Goal: Entertainment & Leisure: Consume media (video, audio)

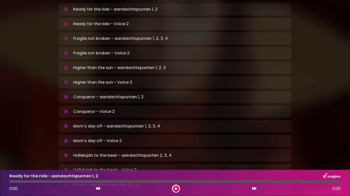
scroll to position [151, 0]
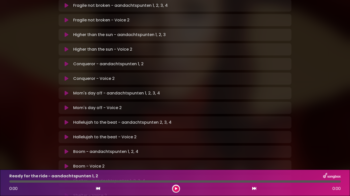
click at [67, 134] on icon at bounding box center [67, 136] width 4 height 5
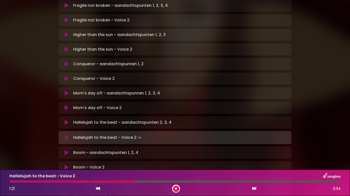
click at [136, 181] on div at bounding box center [175, 181] width 332 height 2
click at [176, 179] on div "Hallelujah to the beat - Voice 2 1:26 3:34" at bounding box center [175, 183] width 338 height 20
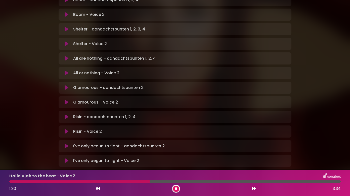
scroll to position [305, 0]
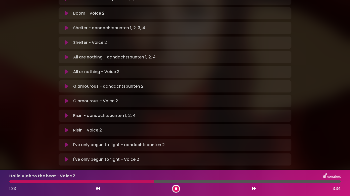
click at [67, 157] on icon at bounding box center [67, 159] width 4 height 5
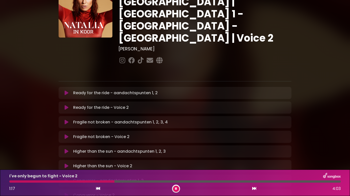
scroll to position [27, 0]
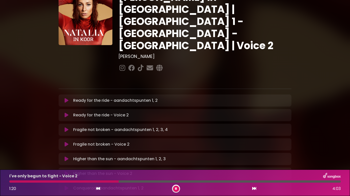
click at [66, 112] on icon at bounding box center [67, 114] width 4 height 5
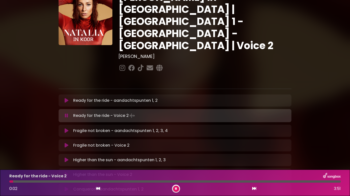
click at [65, 180] on div at bounding box center [175, 181] width 332 height 2
click at [73, 181] on div at bounding box center [175, 181] width 332 height 2
click at [103, 142] on p "Fragile not broken - Voice 2 Loading Track..." at bounding box center [101, 145] width 56 height 6
click at [65, 143] on icon at bounding box center [67, 145] width 4 height 5
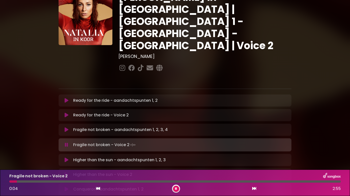
click at [62, 182] on div at bounding box center [175, 181] width 332 height 2
click at [66, 172] on icon at bounding box center [67, 174] width 4 height 5
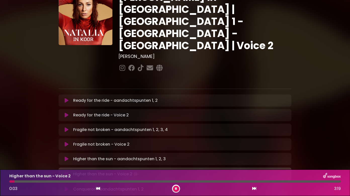
click at [41, 180] on div "Higher than the sun - Voice 2 0:03 3:19" at bounding box center [175, 183] width 338 height 20
click at [42, 181] on div at bounding box center [175, 181] width 332 height 2
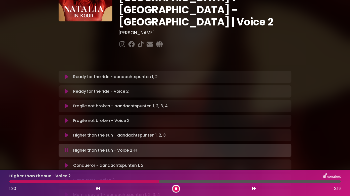
scroll to position [77, 0]
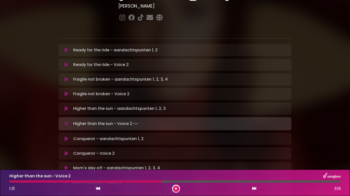
click at [189, 181] on div at bounding box center [175, 181] width 332 height 2
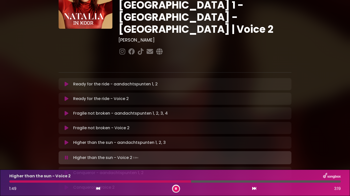
scroll to position [2, 0]
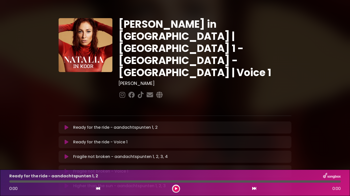
scroll to position [25, 0]
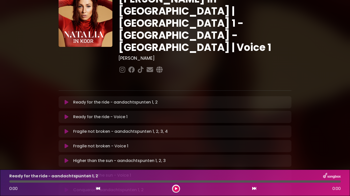
click at [66, 114] on icon at bounding box center [67, 116] width 4 height 5
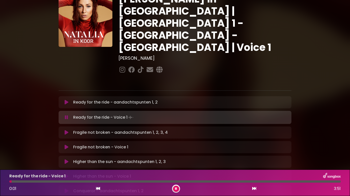
click at [45, 180] on div "Ready for the ride - Voice 1 0:01 3:51" at bounding box center [175, 183] width 338 height 20
click at [54, 181] on div at bounding box center [175, 181] width 332 height 2
click at [69, 181] on div at bounding box center [175, 181] width 332 height 2
click at [84, 181] on div at bounding box center [175, 181] width 332 height 2
click at [159, 181] on div at bounding box center [175, 181] width 332 height 2
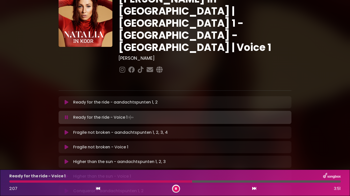
click at [67, 174] on icon at bounding box center [67, 176] width 4 height 5
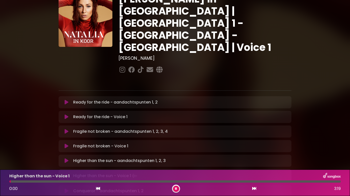
click at [53, 180] on div at bounding box center [175, 181] width 332 height 2
click at [60, 182] on div at bounding box center [175, 181] width 332 height 2
drag, startPoint x: 69, startPoint y: 180, endPoint x: 77, endPoint y: 181, distance: 7.4
click at [70, 180] on div "Higher than the sun - Voice 1 0:31 3:19" at bounding box center [175, 183] width 338 height 20
click at [80, 180] on div at bounding box center [175, 181] width 332 height 2
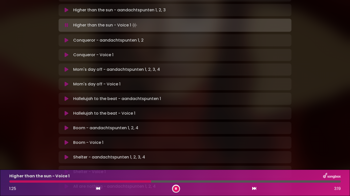
scroll to position [176, 0]
click at [65, 110] on icon at bounding box center [67, 112] width 4 height 5
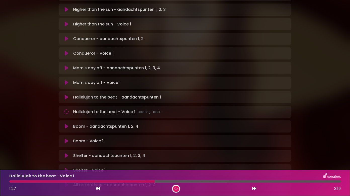
click at [60, 181] on div at bounding box center [81, 181] width 145 height 2
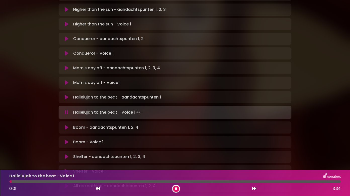
click at [31, 182] on div at bounding box center [175, 181] width 332 height 2
drag, startPoint x: 24, startPoint y: 180, endPoint x: 17, endPoint y: 180, distance: 6.8
click at [23, 180] on div "Hallelujah to the beat - Voice 1 0:14 3:34" at bounding box center [175, 183] width 338 height 20
click at [16, 180] on div at bounding box center [16, 181] width 15 height 2
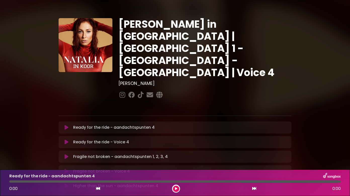
click at [67, 139] on icon at bounding box center [67, 141] width 4 height 5
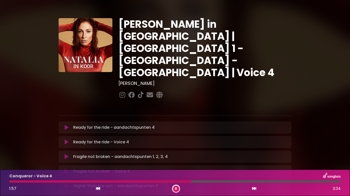
click at [68, 169] on icon at bounding box center [67, 171] width 4 height 5
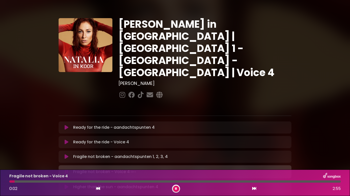
click at [72, 168] on div "Fragile not broken - Voice 4 Loading Track..." at bounding box center [179, 171] width 217 height 7
click at [69, 169] on button at bounding box center [67, 171] width 10 height 5
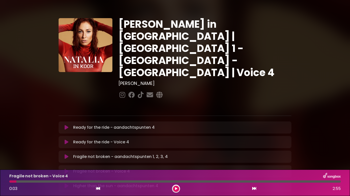
click at [62, 169] on button at bounding box center [67, 171] width 10 height 5
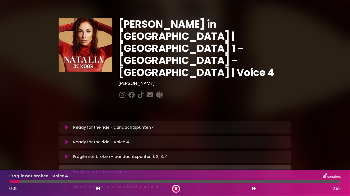
click at [11, 180] on div at bounding box center [14, 181] width 11 height 2
click at [96, 187] on button at bounding box center [98, 188] width 5 height 7
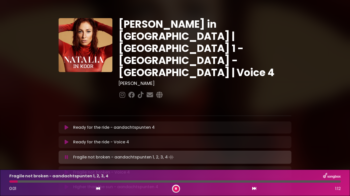
click at [252, 187] on icon at bounding box center [254, 188] width 4 height 4
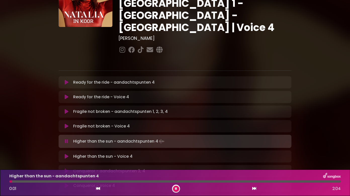
scroll to position [50, 0]
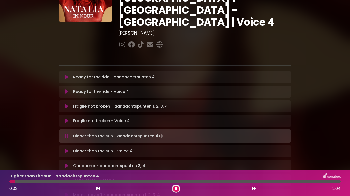
click at [68, 148] on icon at bounding box center [67, 150] width 4 height 5
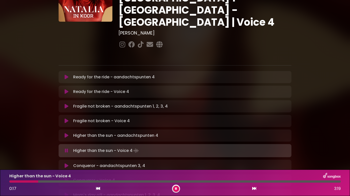
click at [178, 186] on button at bounding box center [176, 188] width 6 height 6
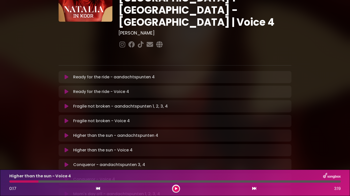
click at [176, 188] on icon at bounding box center [176, 188] width 2 height 3
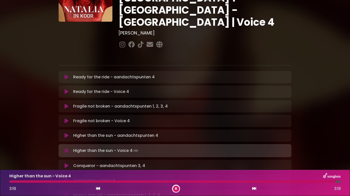
scroll to position [75, 0]
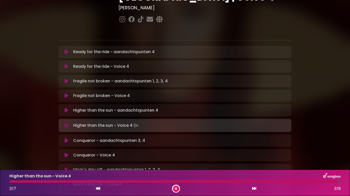
click at [68, 152] on icon at bounding box center [67, 154] width 4 height 5
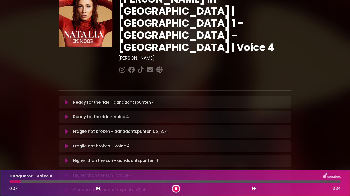
scroll to position [0, 0]
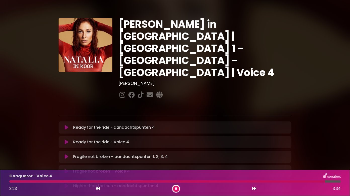
click at [179, 180] on div "Conqueror - Voice 4 3:23 3:34" at bounding box center [175, 183] width 338 height 20
drag, startPoint x: 327, startPoint y: 181, endPoint x: 253, endPoint y: 182, distance: 74.7
click at [262, 181] on div at bounding box center [168, 181] width 319 height 2
click at [228, 182] on div at bounding box center [136, 181] width 254 height 2
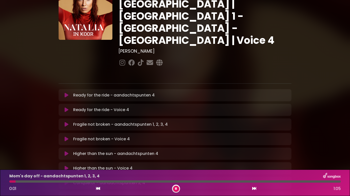
scroll to position [50, 0]
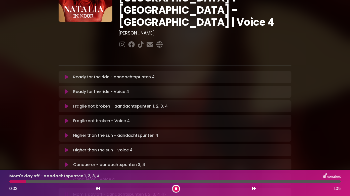
click at [69, 177] on button at bounding box center [67, 179] width 10 height 5
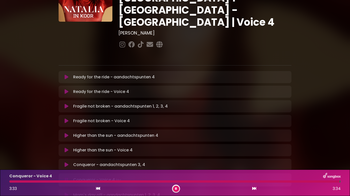
click at [151, 182] on div at bounding box center [174, 181] width 330 height 2
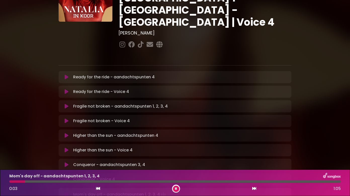
click at [175, 191] on button at bounding box center [176, 188] width 6 height 6
click at [160, 181] on div at bounding box center [175, 181] width 332 height 2
click at [68, 177] on icon at bounding box center [67, 179] width 4 height 5
click at [162, 182] on div at bounding box center [175, 181] width 332 height 2
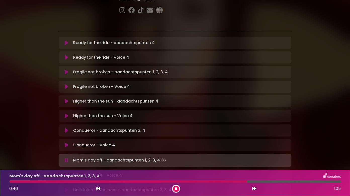
scroll to position [101, 0]
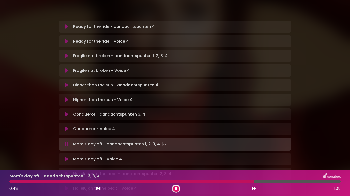
click at [69, 156] on button at bounding box center [67, 158] width 10 height 5
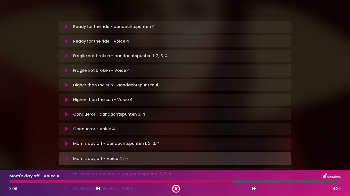
click at [291, 180] on div at bounding box center [175, 181] width 332 height 2
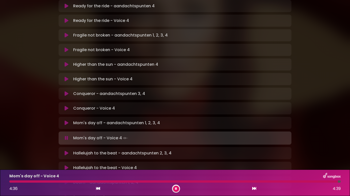
scroll to position [151, 0]
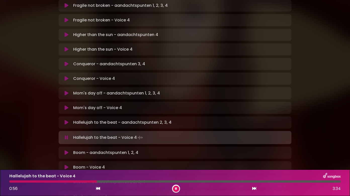
click at [60, 179] on p "Hallelujah to the beat - Voice 4" at bounding box center [42, 176] width 66 height 6
click at [60, 180] on div "Hallelujah to the beat - Voice 4 0:57 3:34" at bounding box center [175, 183] width 338 height 20
click at [61, 181] on div at bounding box center [53, 181] width 89 height 2
click at [75, 181] on div at bounding box center [48, 181] width 79 height 2
click at [62, 180] on div at bounding box center [46, 181] width 74 height 2
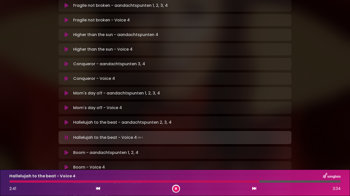
click at [233, 181] on div at bounding box center [134, 181] width 250 height 2
click at [225, 180] on div at bounding box center [123, 181] width 228 height 2
click at [231, 180] on div at bounding box center [129, 181] width 241 height 2
click at [221, 180] on div "Hallelujah to the beat - Voice 4 2:23 3:34" at bounding box center [175, 183] width 338 height 20
click at [222, 182] on div at bounding box center [121, 181] width 224 height 2
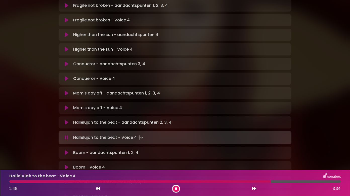
click at [177, 185] on div at bounding box center [176, 188] width 8 height 8
click at [178, 187] on button at bounding box center [176, 188] width 6 height 6
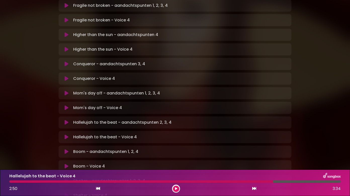
click at [225, 181] on div at bounding box center [141, 181] width 264 height 2
click at [236, 181] on div at bounding box center [141, 181] width 264 height 2
click at [260, 180] on div at bounding box center [141, 181] width 264 height 2
drag, startPoint x: 271, startPoint y: 181, endPoint x: 262, endPoint y: 182, distance: 9.3
click at [272, 182] on div at bounding box center [141, 181] width 264 height 2
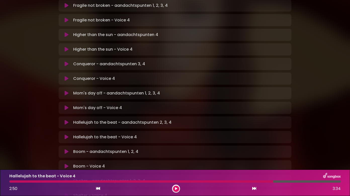
click at [256, 182] on div at bounding box center [141, 181] width 264 height 2
drag, startPoint x: 270, startPoint y: 180, endPoint x: 240, endPoint y: 181, distance: 30.4
click at [240, 181] on div at bounding box center [141, 181] width 264 height 2
drag, startPoint x: 178, startPoint y: 189, endPoint x: 221, endPoint y: 187, distance: 43.5
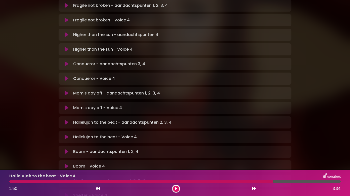
click at [178, 188] on button at bounding box center [176, 188] width 6 height 6
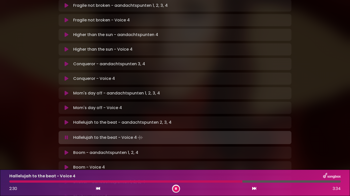
click at [228, 182] on div at bounding box center [125, 181] width 233 height 2
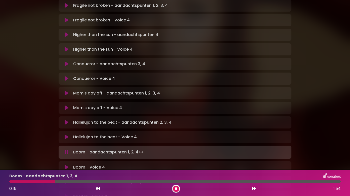
click at [69, 134] on button at bounding box center [67, 136] width 10 height 5
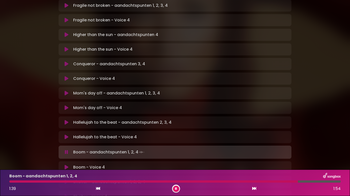
click at [175, 189] on button at bounding box center [176, 188] width 6 height 6
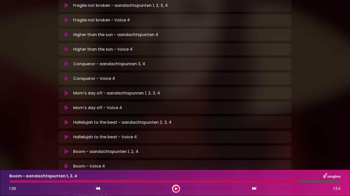
click at [64, 164] on button at bounding box center [67, 166] width 10 height 5
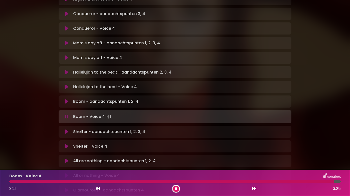
scroll to position [201, 0]
click at [66, 143] on icon at bounding box center [67, 145] width 4 height 5
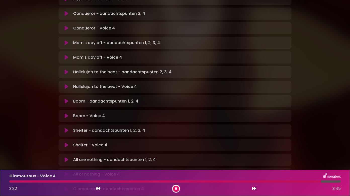
click at [176, 189] on icon at bounding box center [176, 188] width 2 height 3
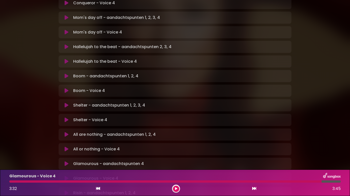
click at [65, 146] on icon at bounding box center [67, 148] width 4 height 5
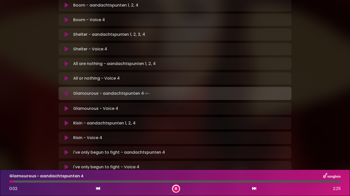
scroll to position [302, 0]
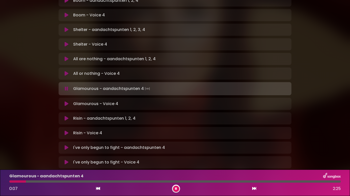
click at [66, 130] on icon at bounding box center [67, 132] width 4 height 5
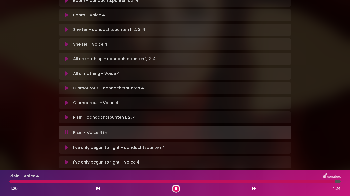
click at [36, 182] on div "Risin - Voice 4 4:20 4:24" at bounding box center [175, 183] width 338 height 20
click at [34, 181] on div at bounding box center [173, 181] width 328 height 2
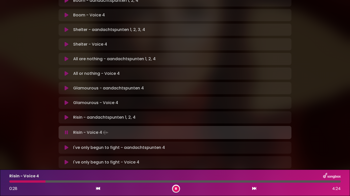
click at [49, 180] on div at bounding box center [175, 181] width 332 height 2
click at [55, 181] on div at bounding box center [175, 181] width 332 height 2
click at [61, 181] on div at bounding box center [175, 181] width 332 height 2
click at [115, 181] on div at bounding box center [175, 181] width 332 height 2
click at [152, 180] on div "Risin - Voice 4 2:07 4:24" at bounding box center [175, 183] width 338 height 20
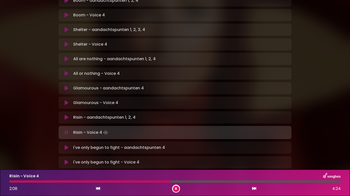
click at [155, 181] on div at bounding box center [89, 181] width 161 height 2
click at [151, 178] on div "Risin - Voice 4" at bounding box center [175, 176] width 338 height 7
click at [148, 181] on div at bounding box center [87, 181] width 157 height 2
click at [66, 159] on icon at bounding box center [67, 161] width 4 height 5
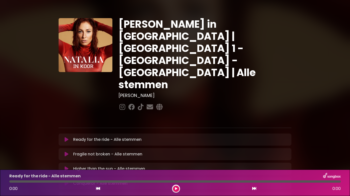
scroll to position [129, 0]
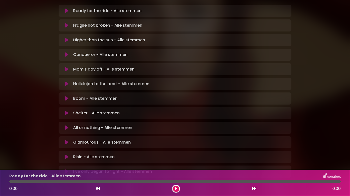
click at [67, 169] on icon at bounding box center [67, 171] width 4 height 5
